Goal: Task Accomplishment & Management: Manage account settings

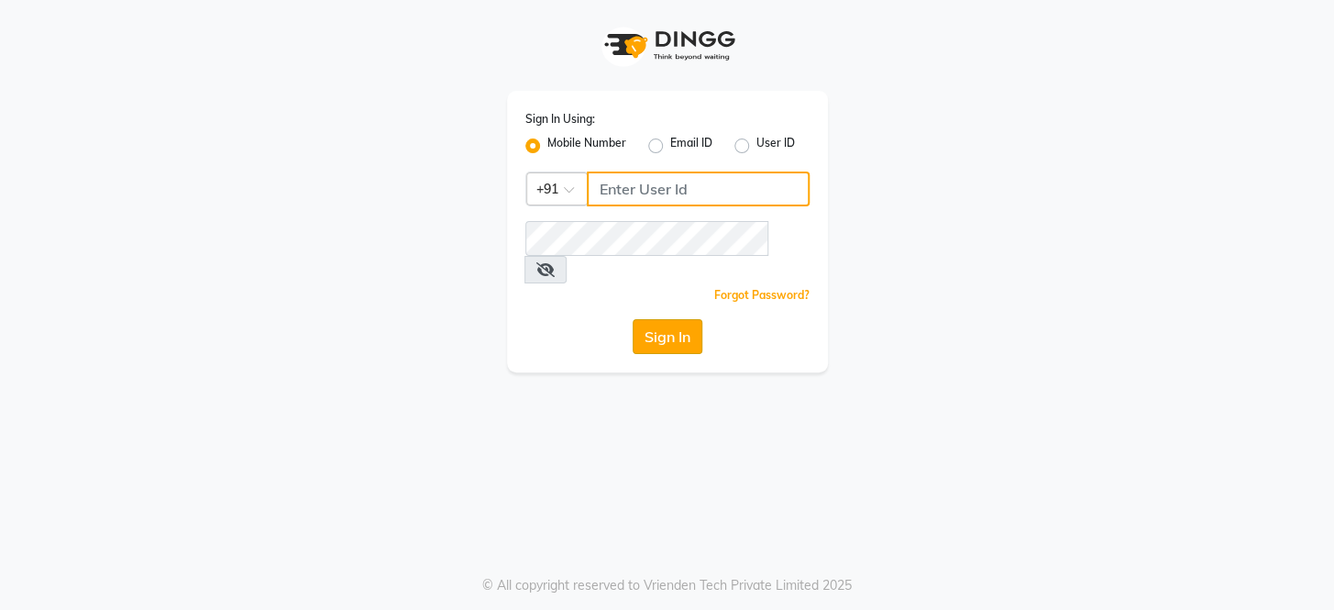
type input "8351088026"
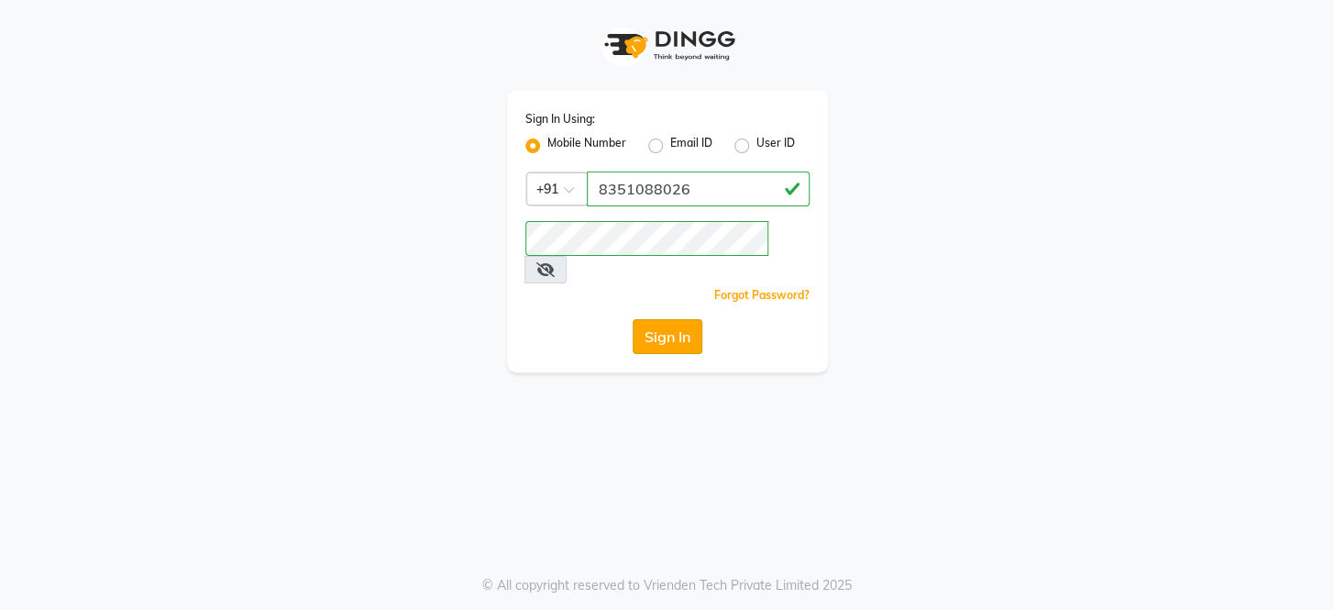
click at [659, 319] on button "Sign In" at bounding box center [668, 336] width 70 height 35
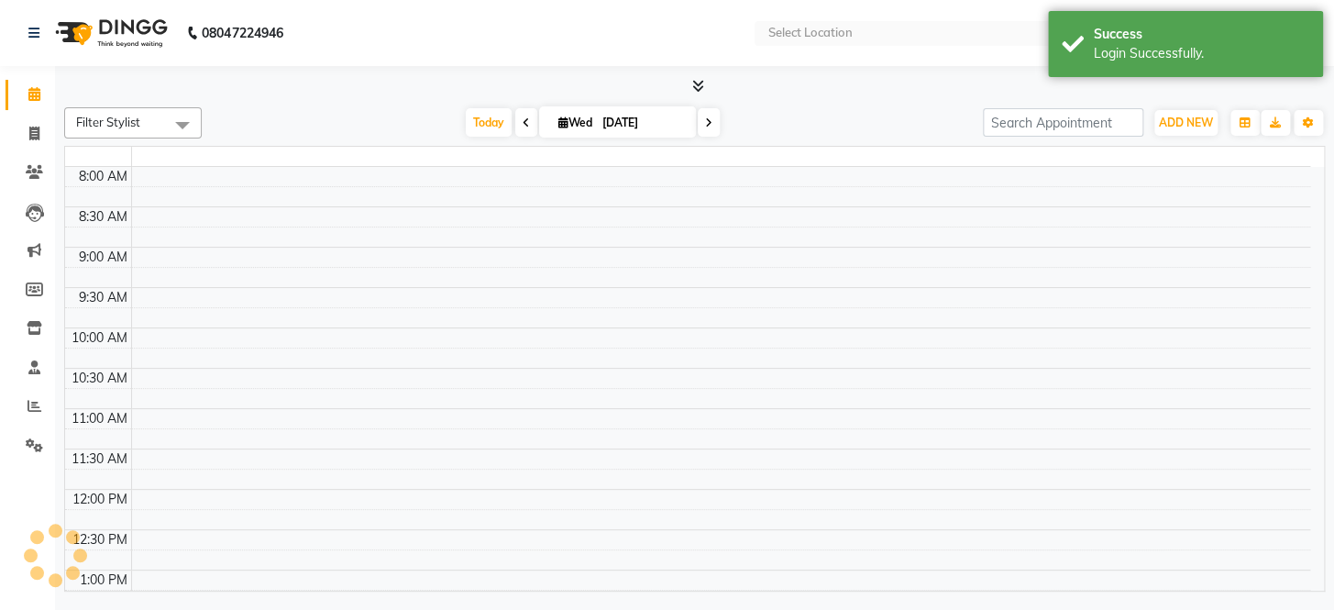
select select "en"
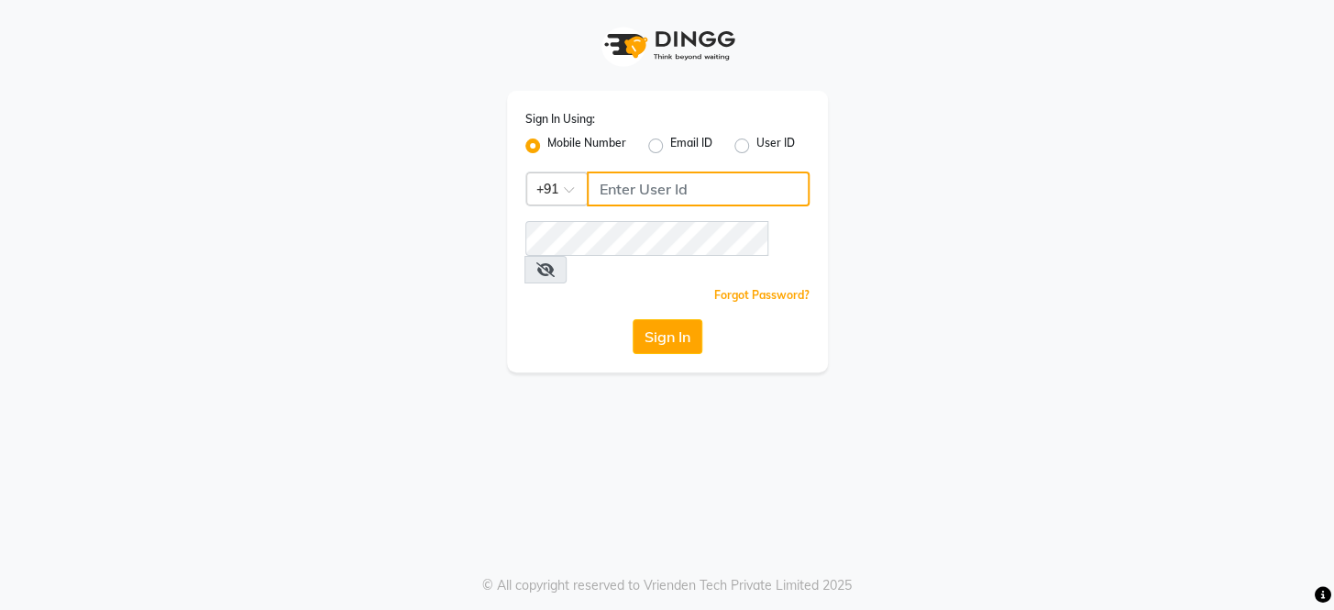
type input "8351088026"
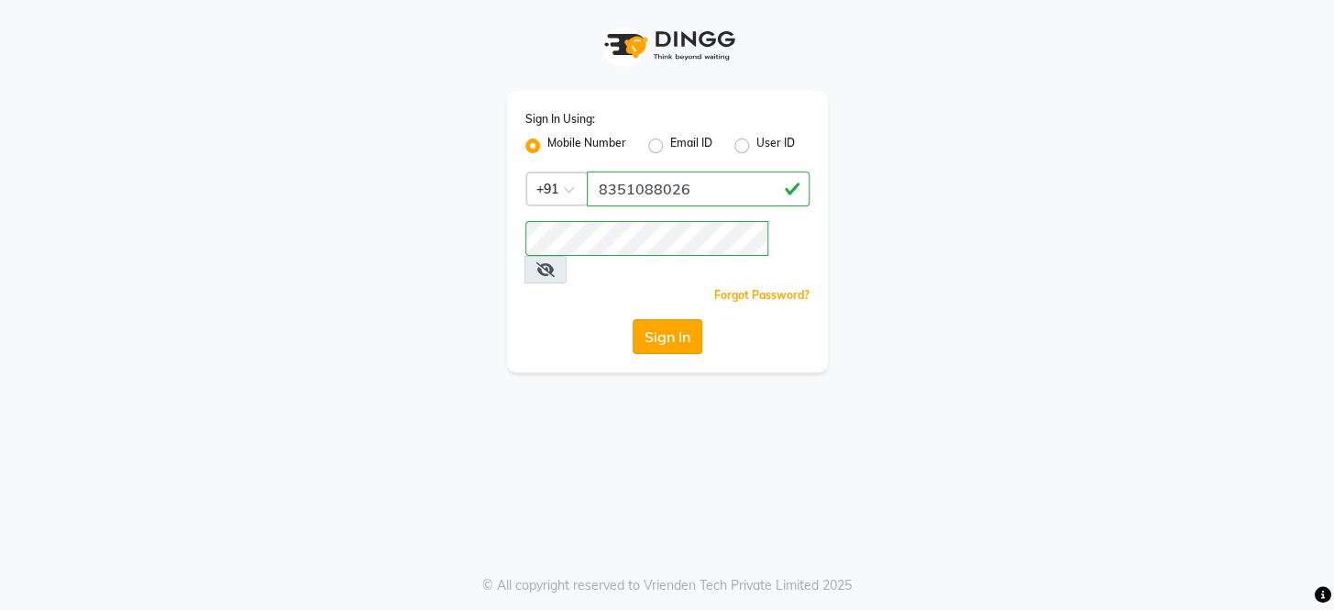
click at [679, 319] on button "Sign In" at bounding box center [668, 336] width 70 height 35
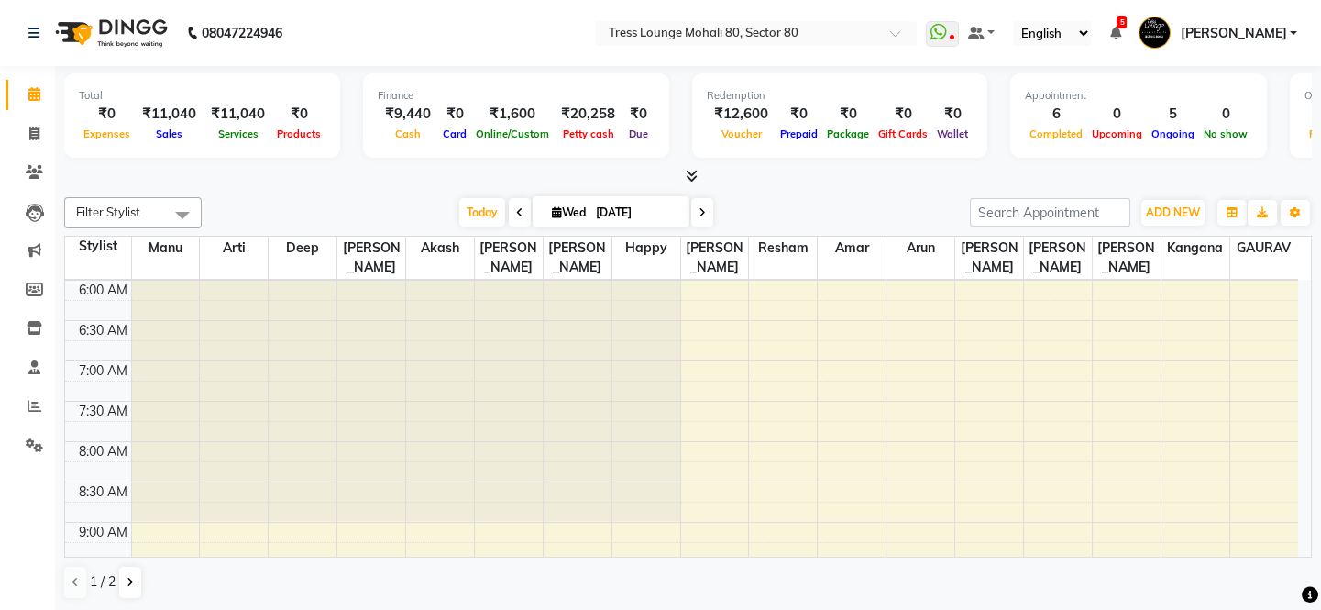
scroll to position [1, 0]
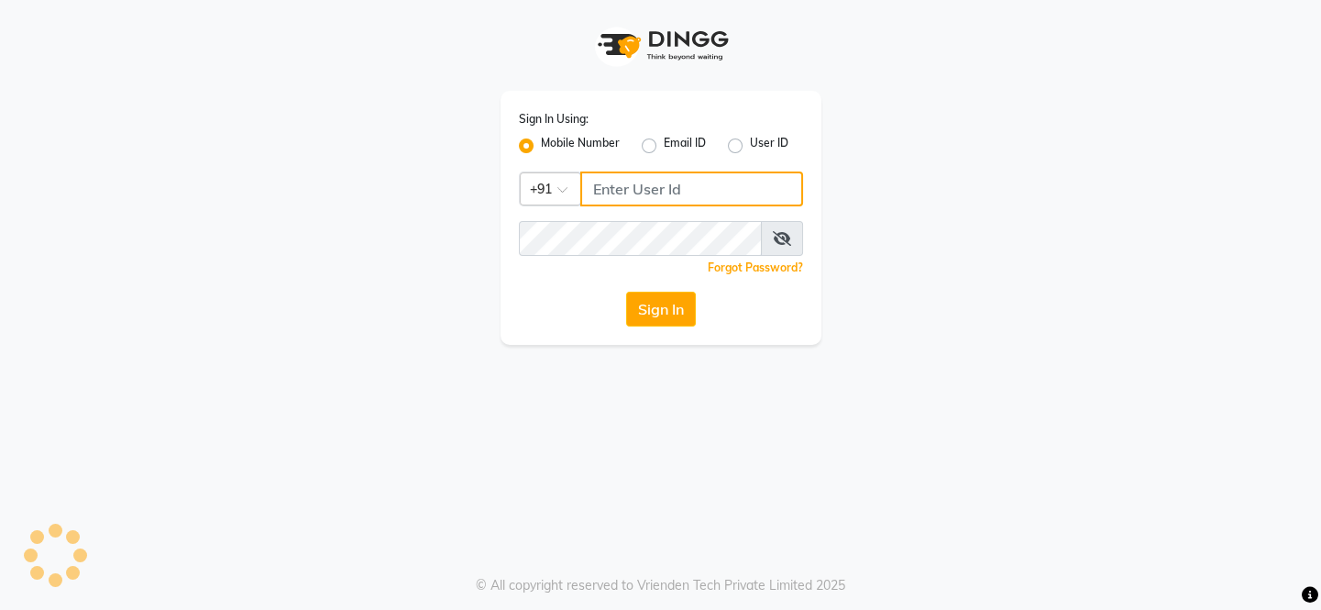
type input "8351088026"
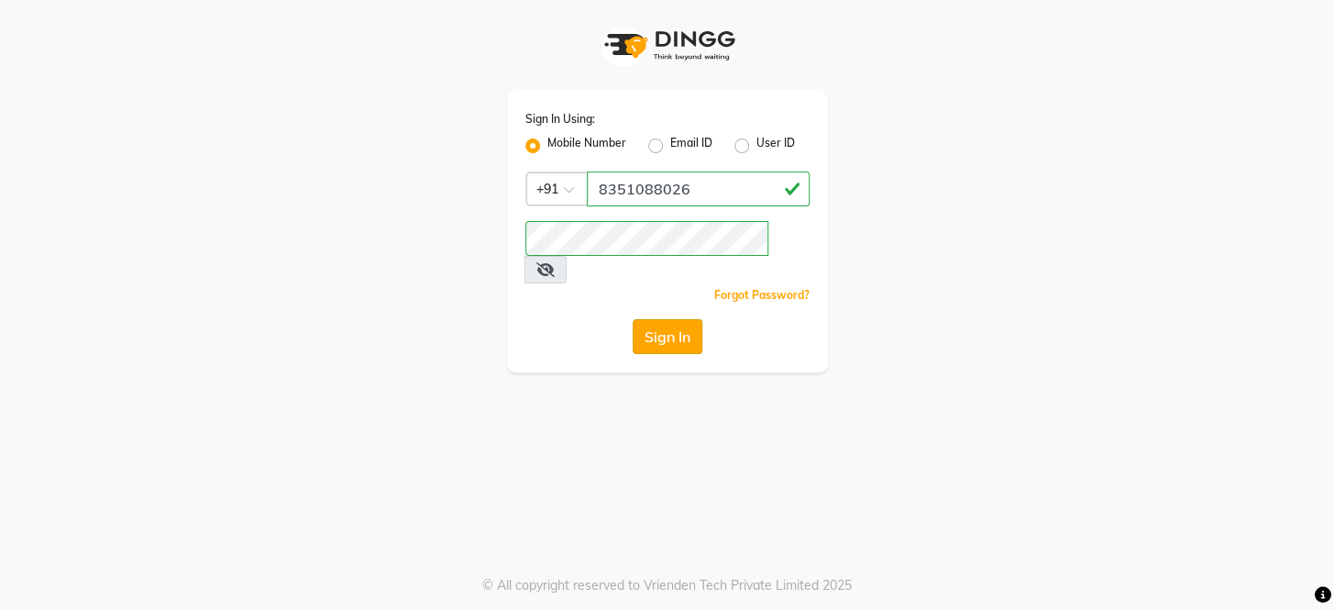
click at [694, 319] on button "Sign In" at bounding box center [668, 336] width 70 height 35
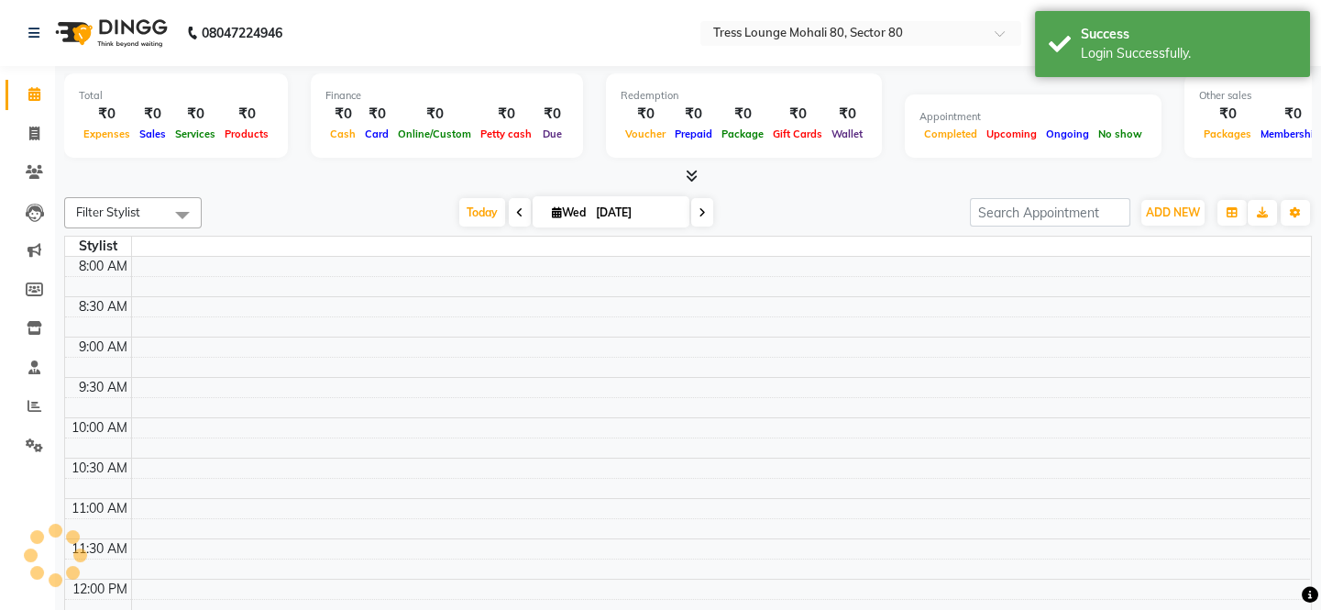
select select "en"
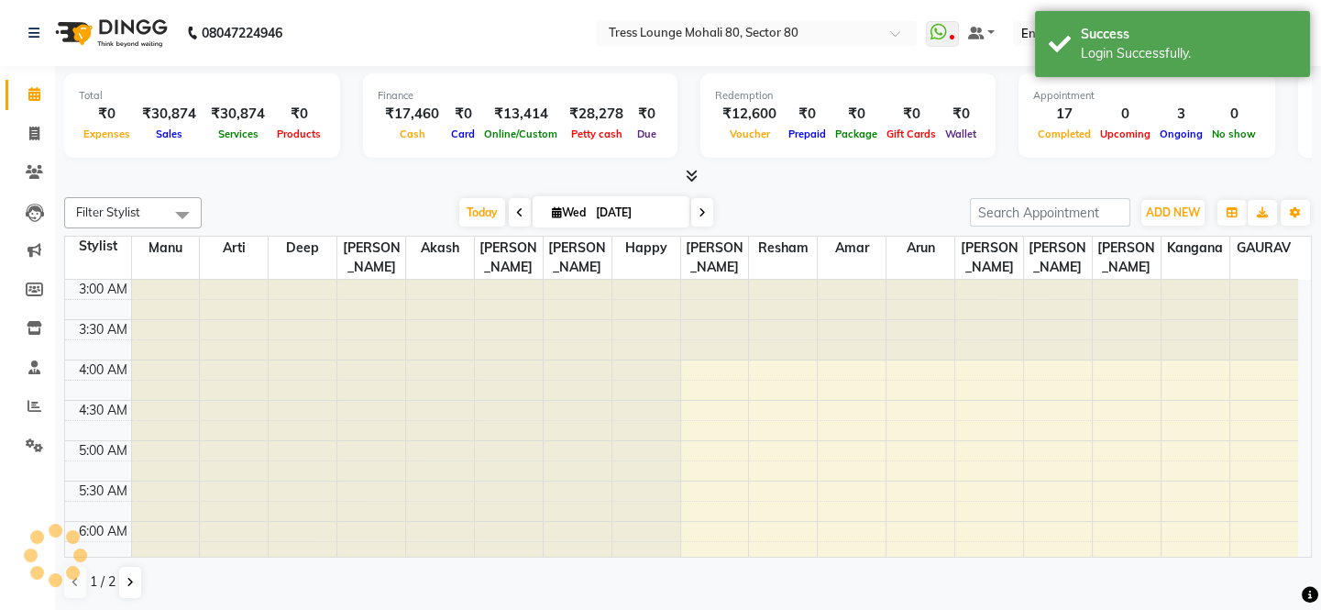
scroll to position [241, 0]
